Goal: Register for event/course

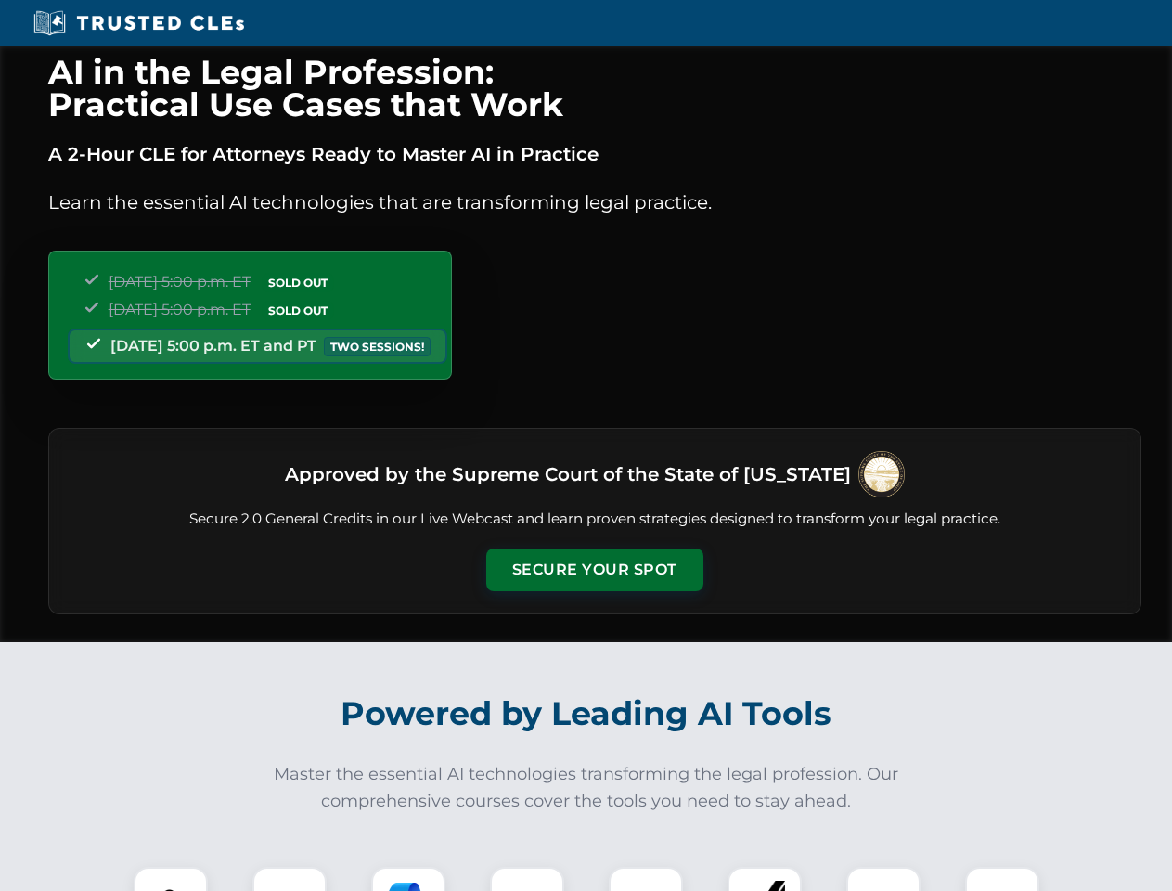
click at [594, 570] on button "Secure Your Spot" at bounding box center [594, 569] width 217 height 43
click at [171, 879] on img at bounding box center [171, 904] width 54 height 54
click at [290, 879] on div at bounding box center [289, 904] width 74 height 74
click at [408, 879] on div at bounding box center [408, 904] width 74 height 74
click at [527, 879] on img at bounding box center [527, 904] width 52 height 52
